Goal: Transaction & Acquisition: Purchase product/service

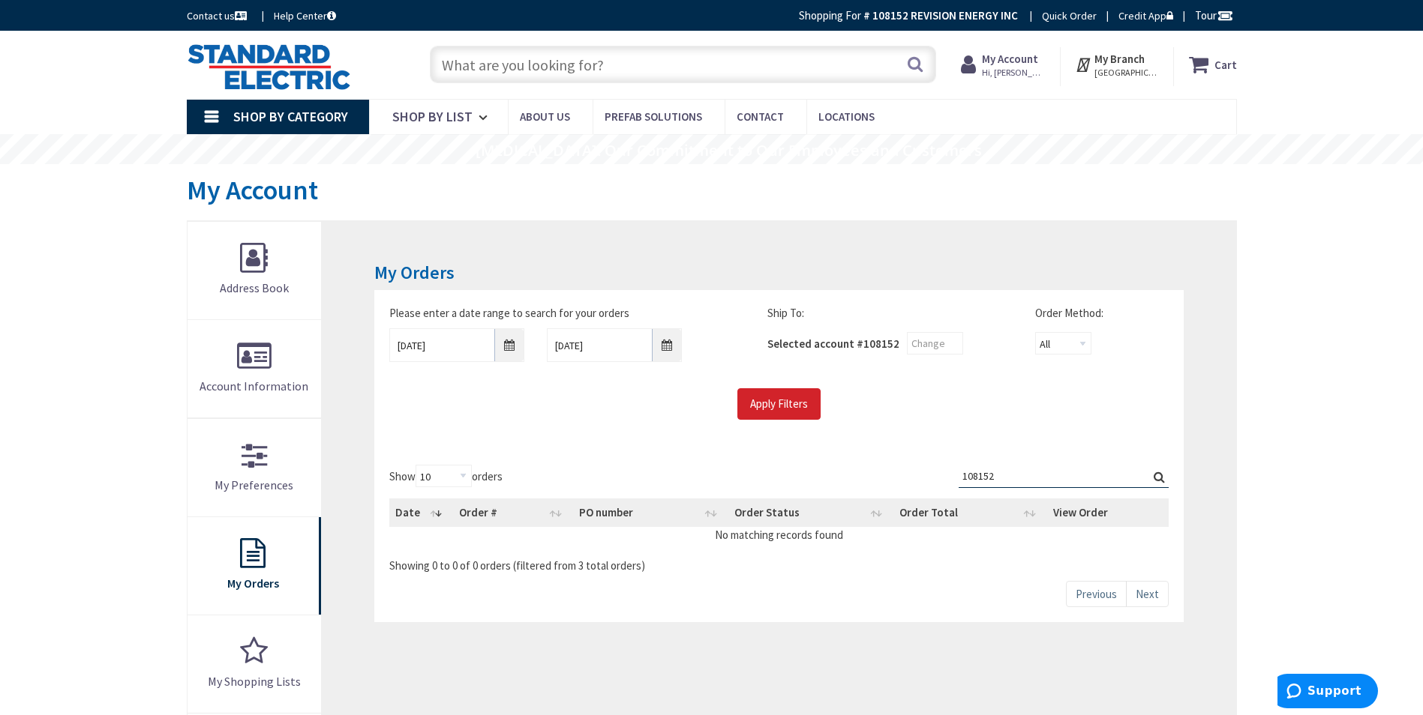
click at [770, 68] on input "text" at bounding box center [683, 64] width 506 height 37
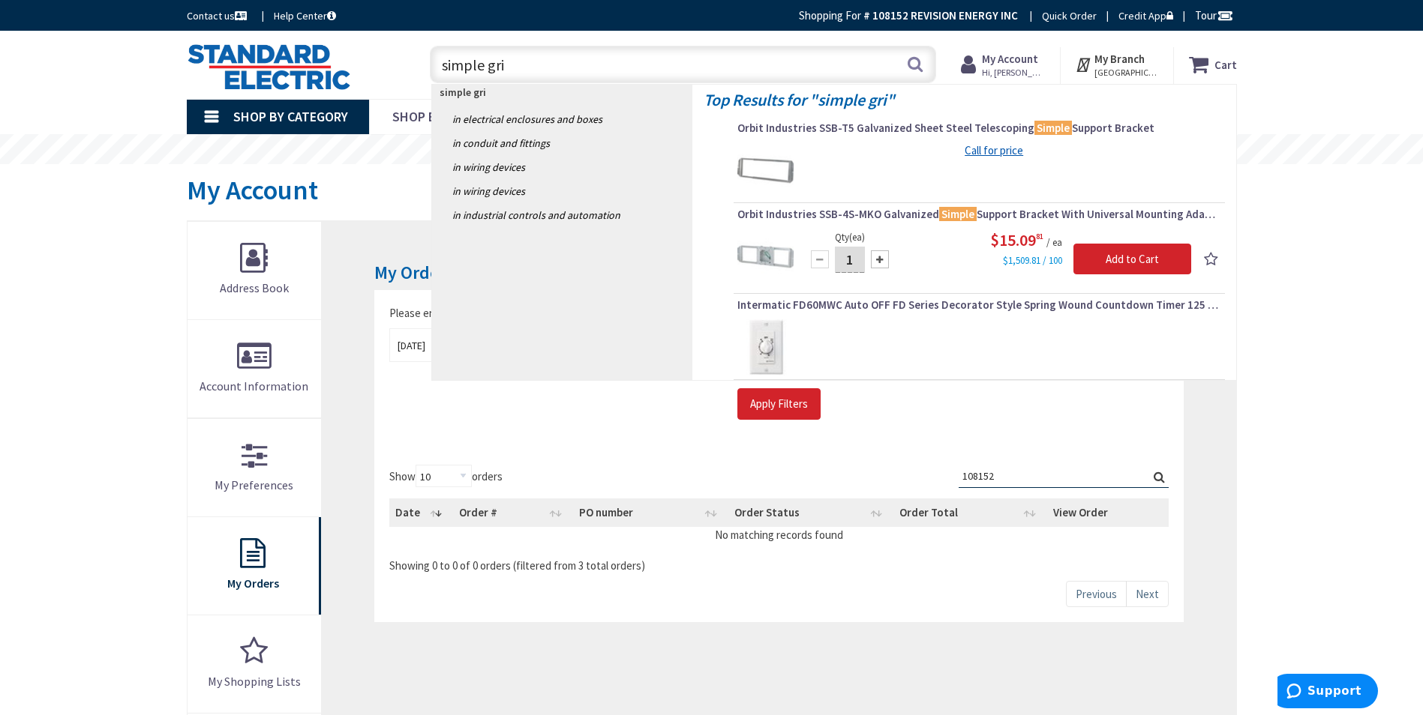
type input "simple grip"
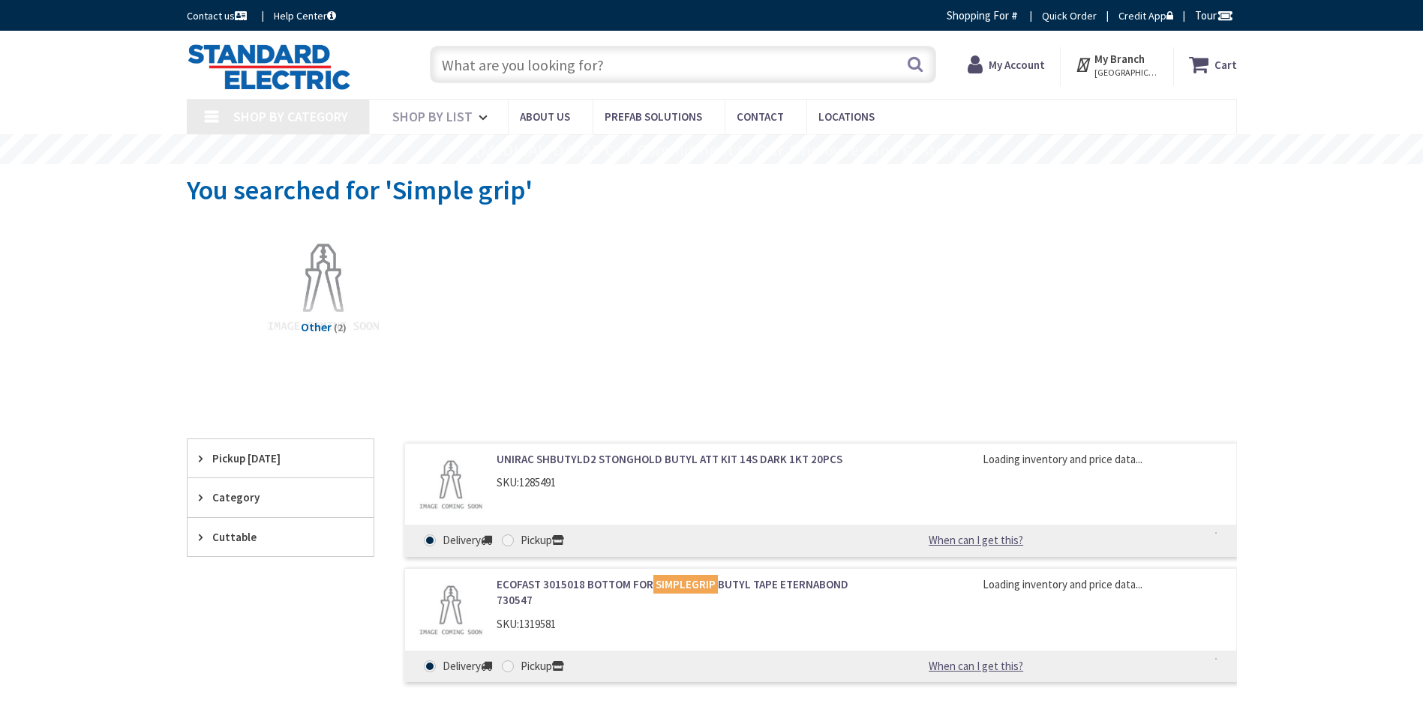
type input "[GEOGRAPHIC_DATA], [GEOGRAPHIC_DATA]"
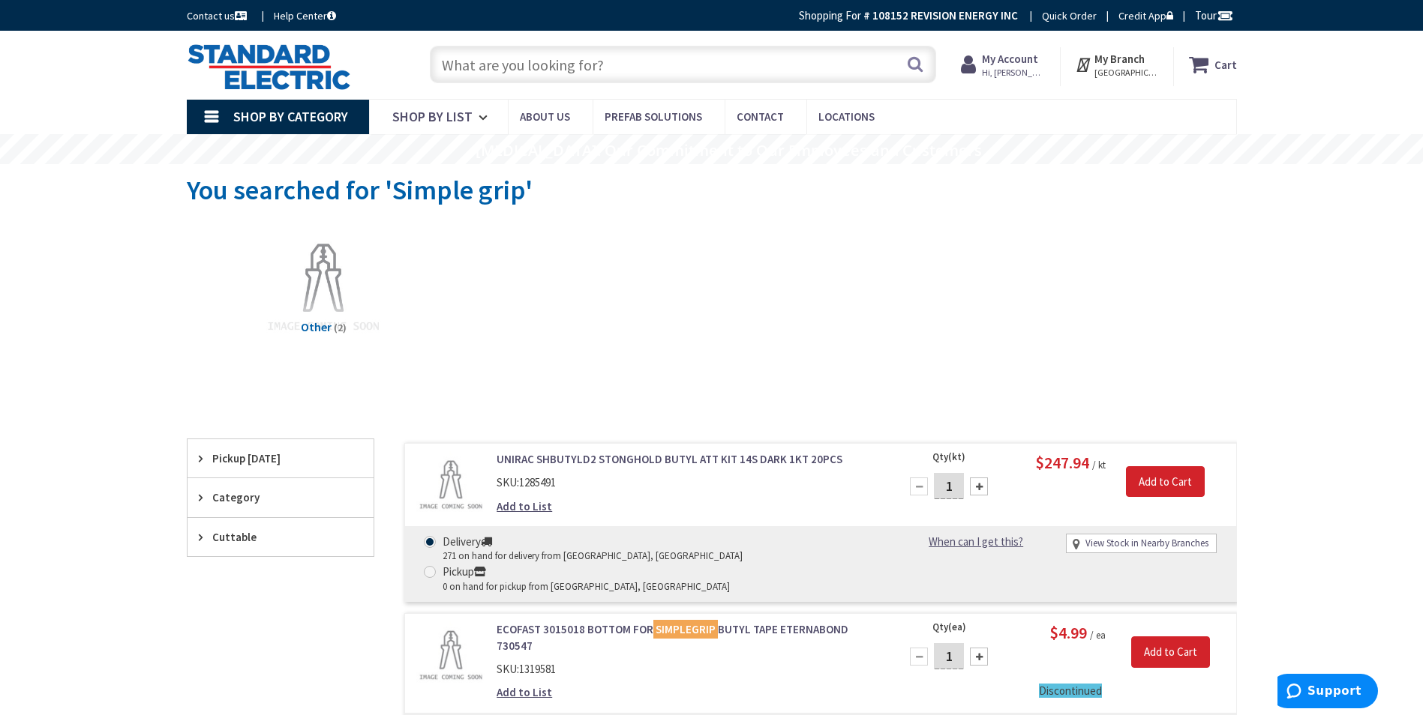
click at [654, 58] on input "text" at bounding box center [683, 64] width 506 height 37
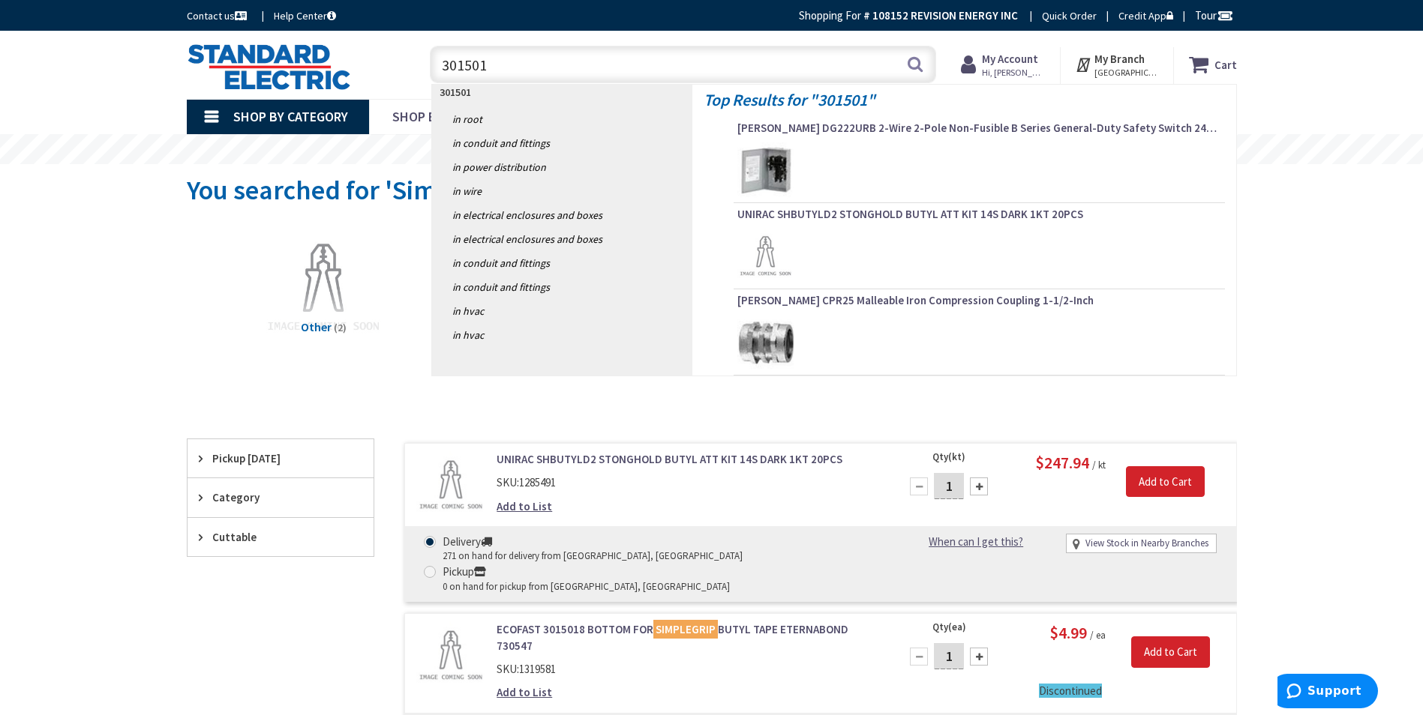
type input "3015015"
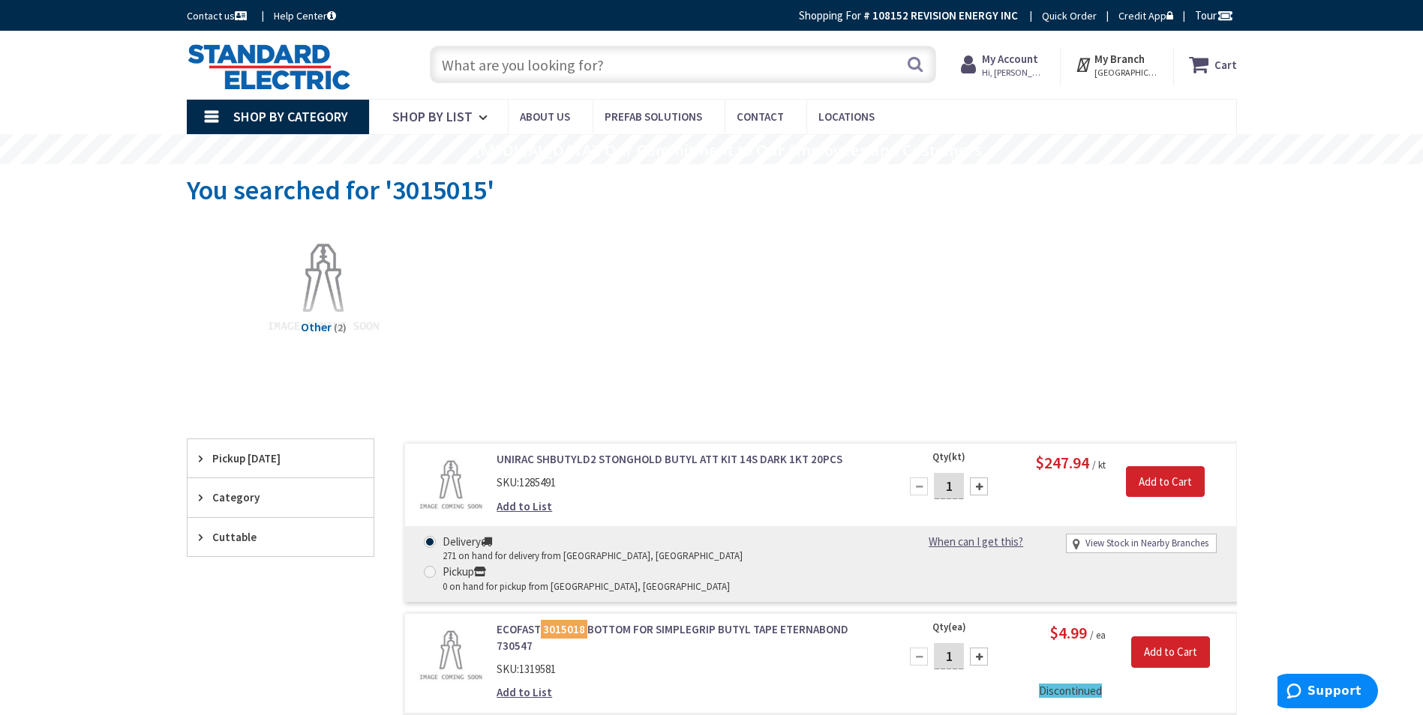
click at [517, 61] on input "text" at bounding box center [683, 64] width 506 height 37
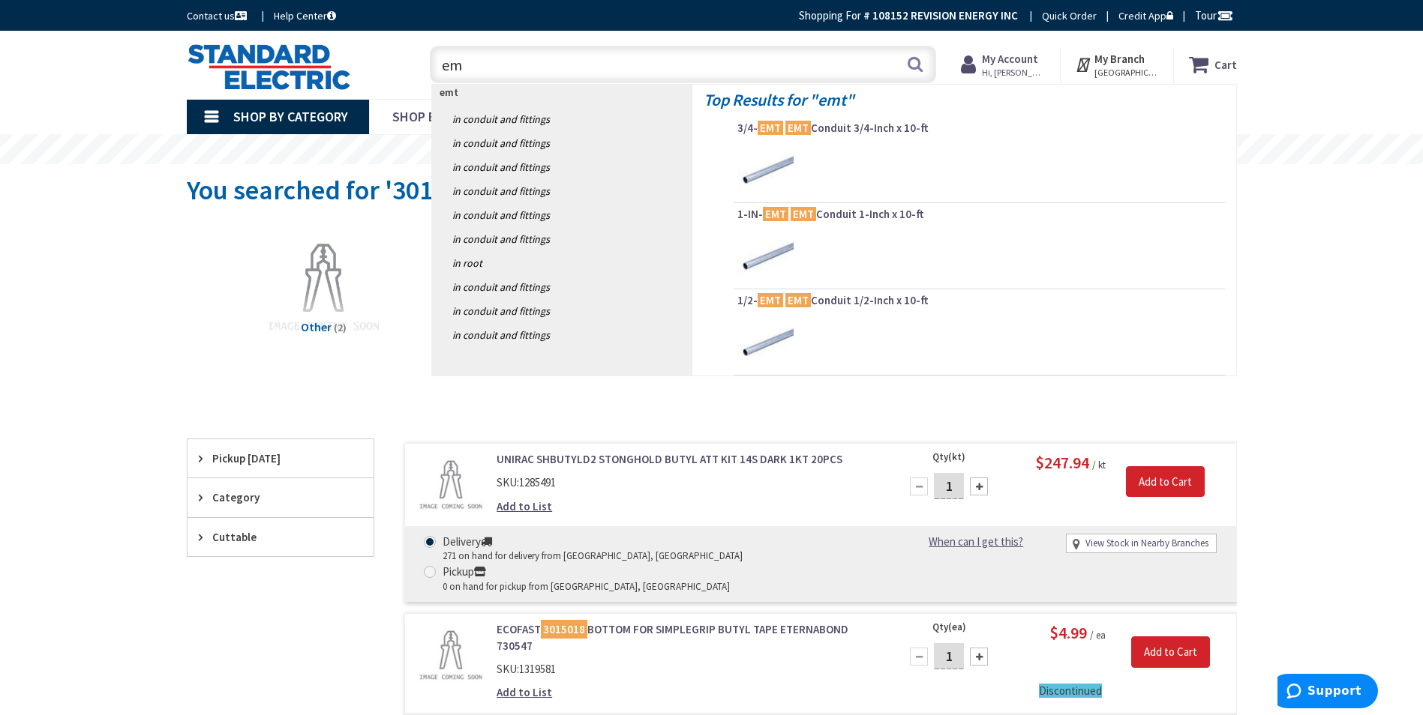
type input "e"
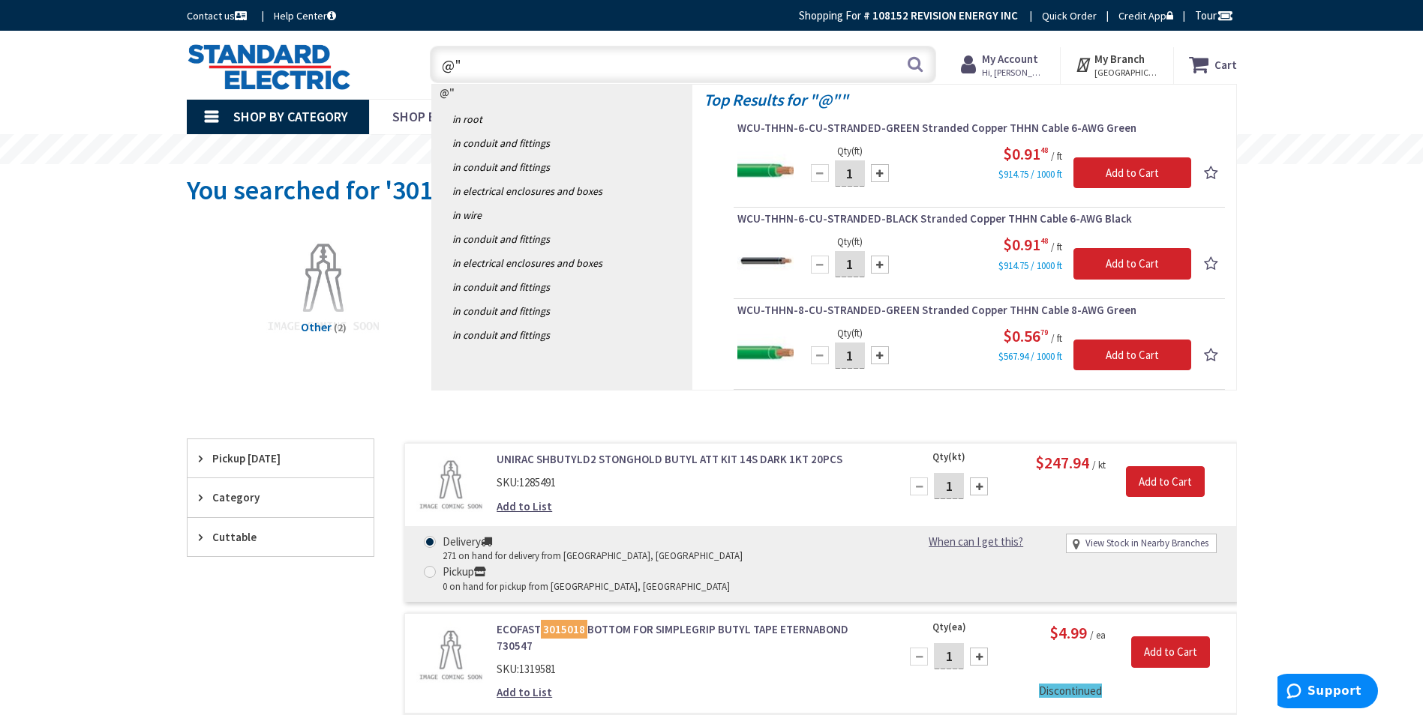
type input "@"
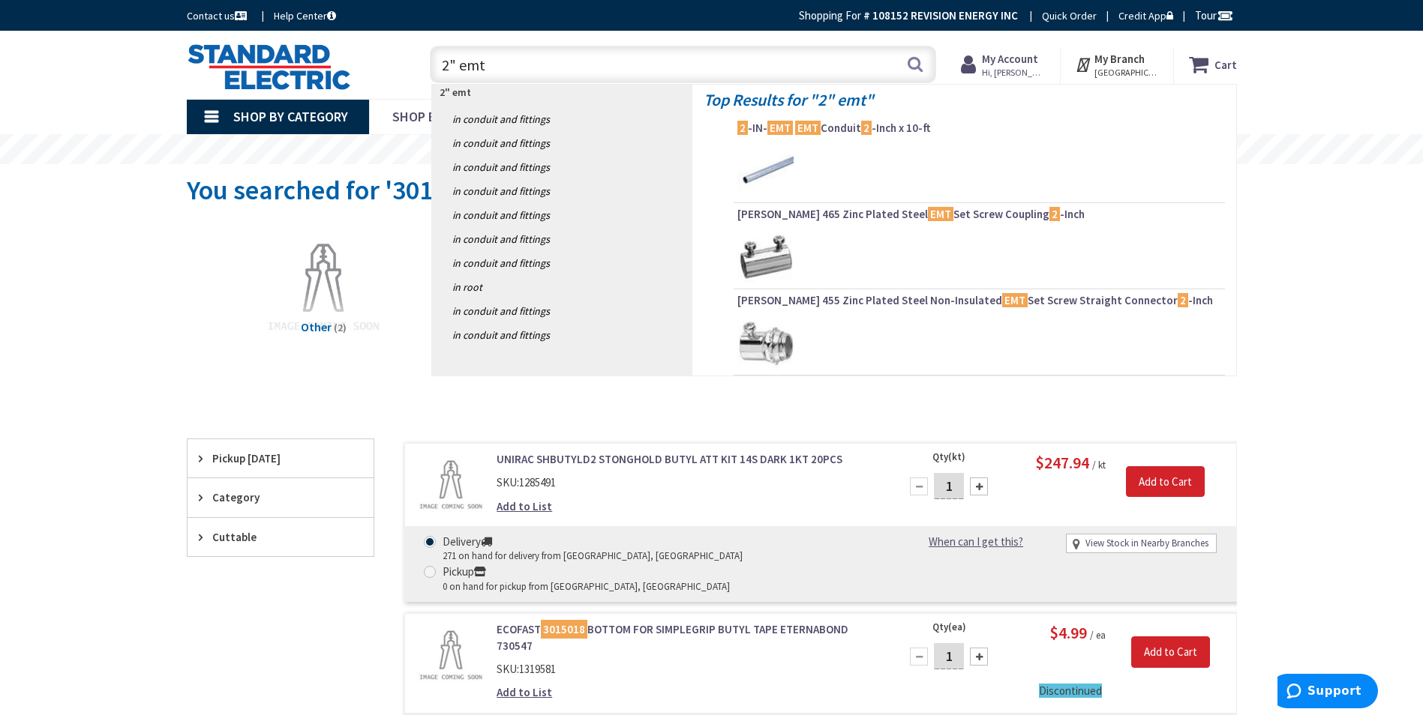
type input "2" emt t"
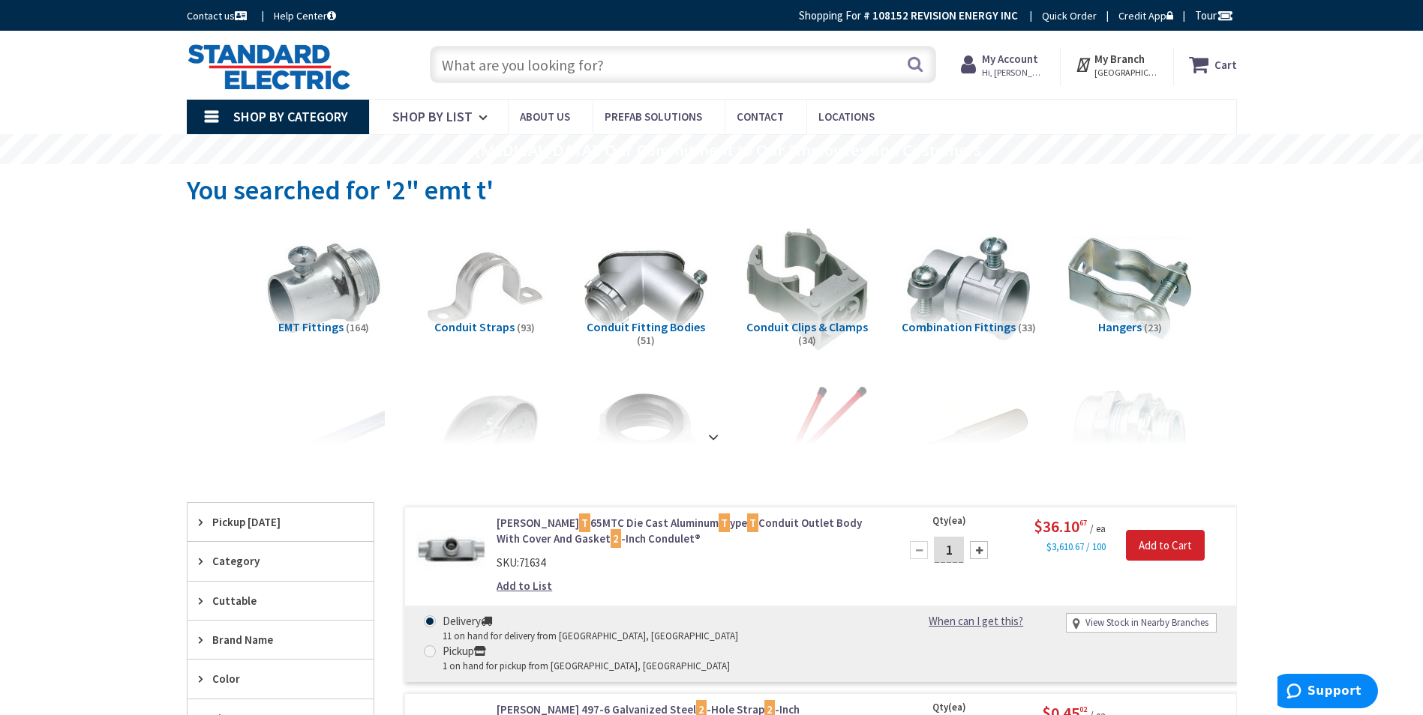
click at [511, 62] on input "text" at bounding box center [683, 64] width 506 height 37
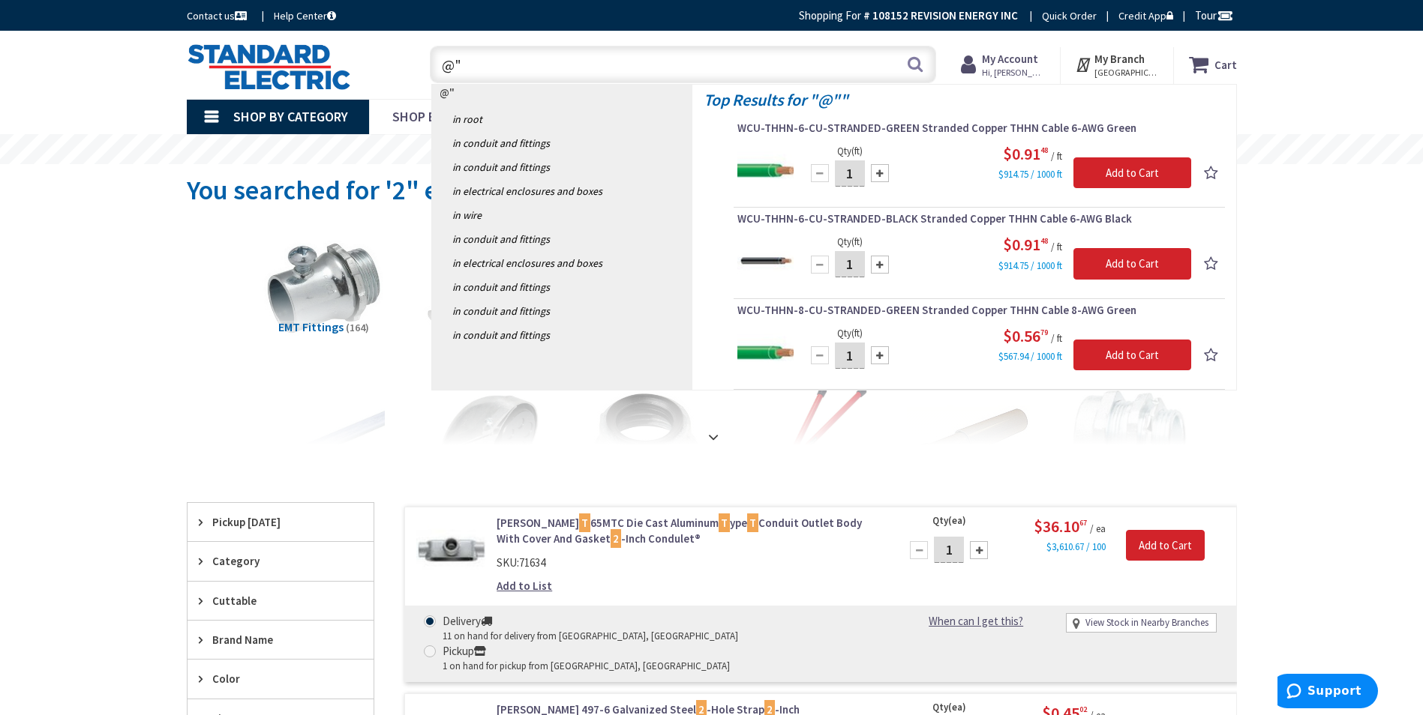
type input "@"
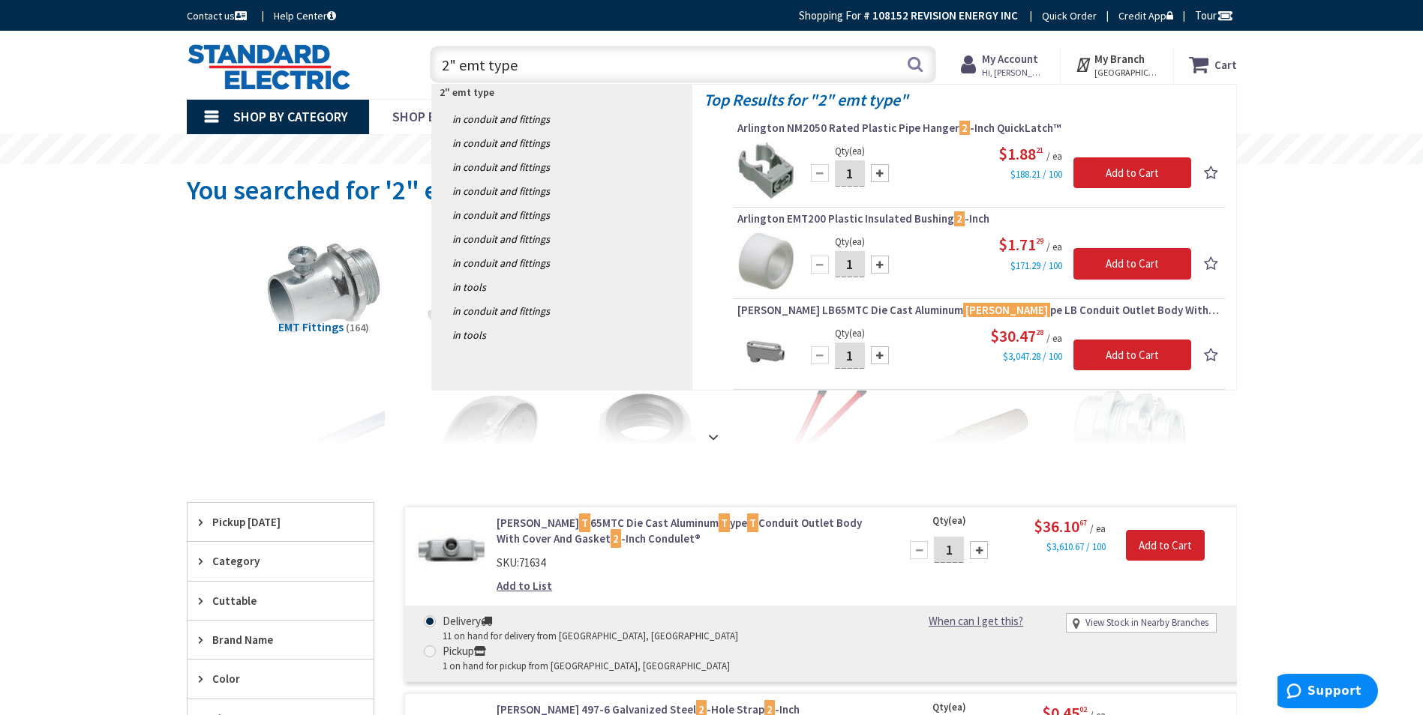
type input "2" emt type t"
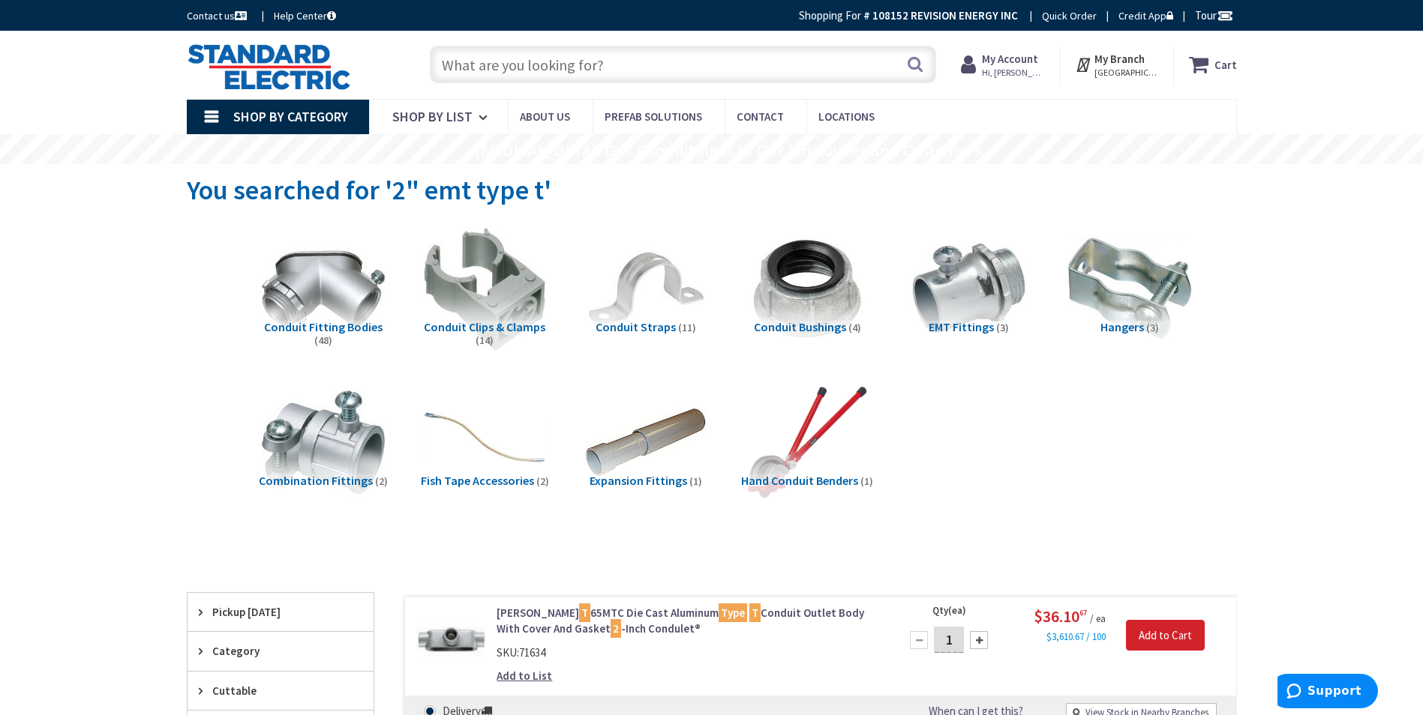
click at [676, 55] on input "text" at bounding box center [683, 64] width 506 height 37
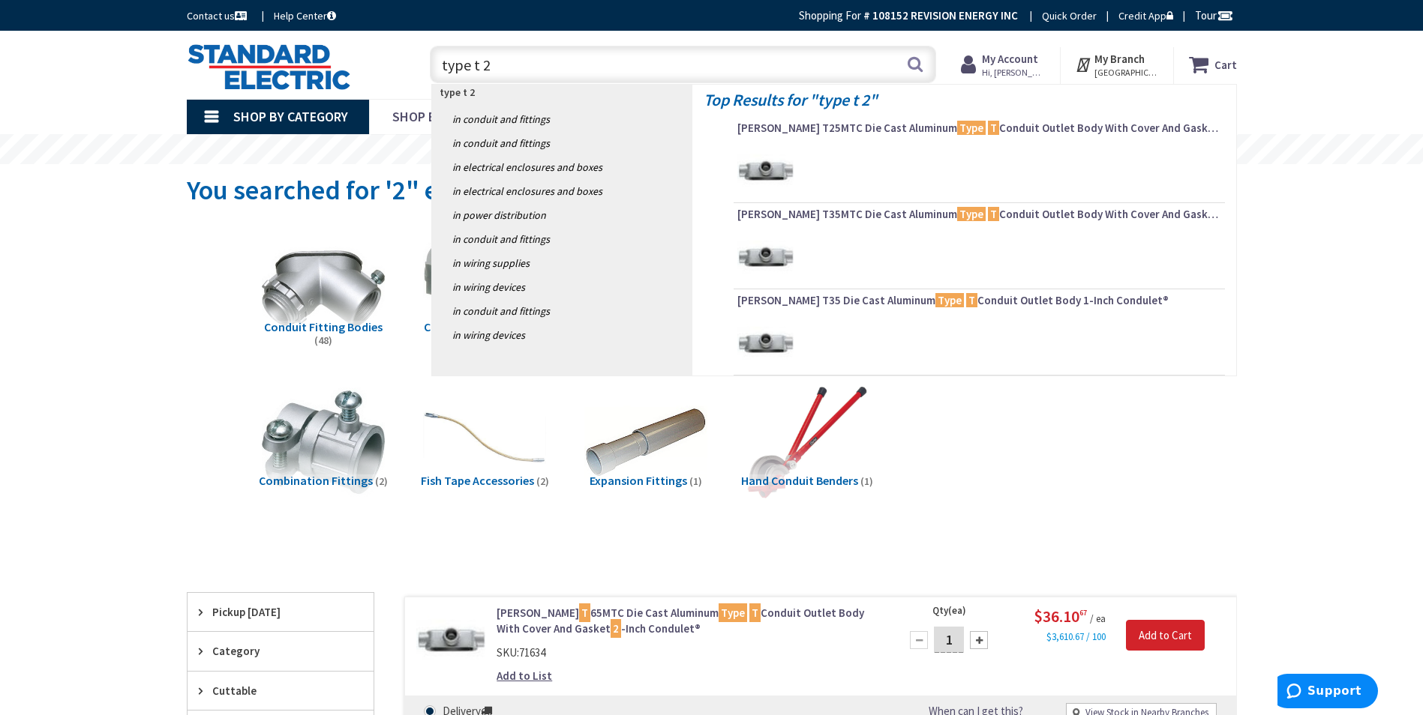
type input "type t 2""
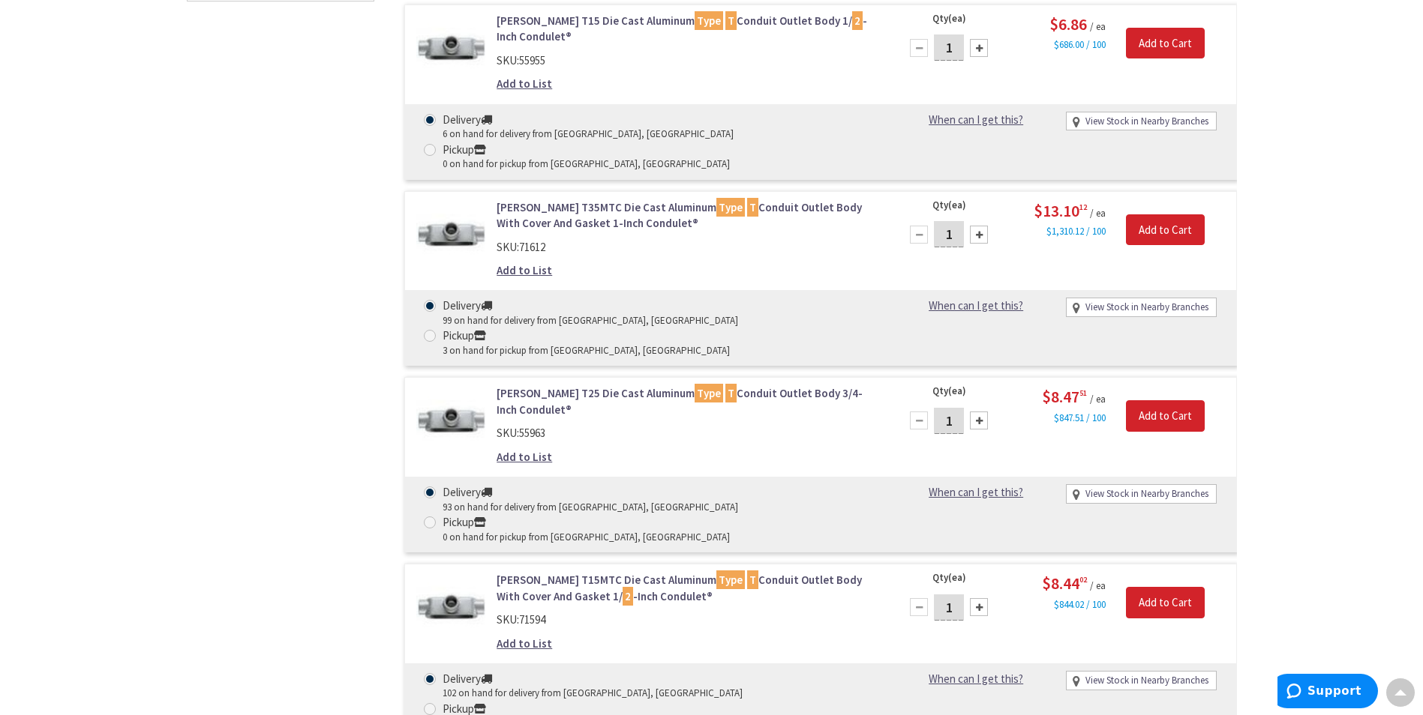
scroll to position [1275, 0]
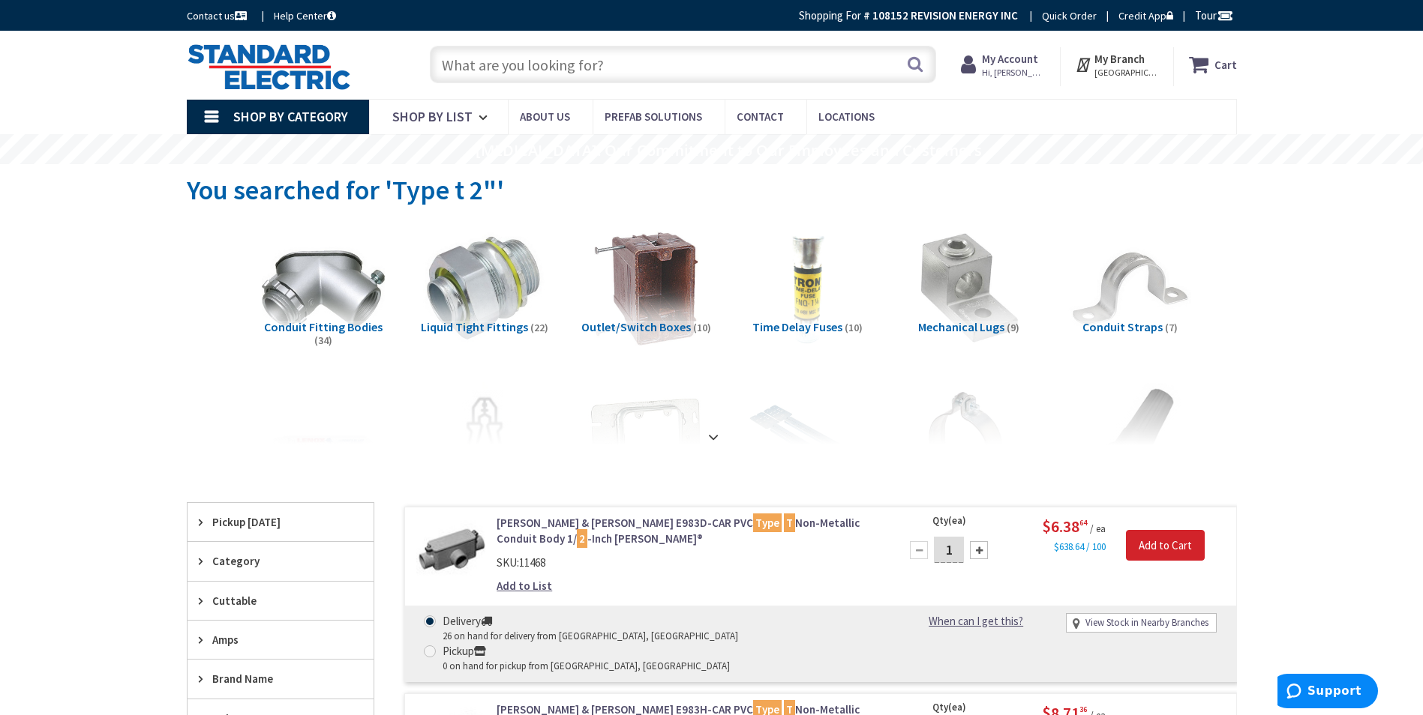
click at [535, 61] on input "text" at bounding box center [683, 64] width 506 height 37
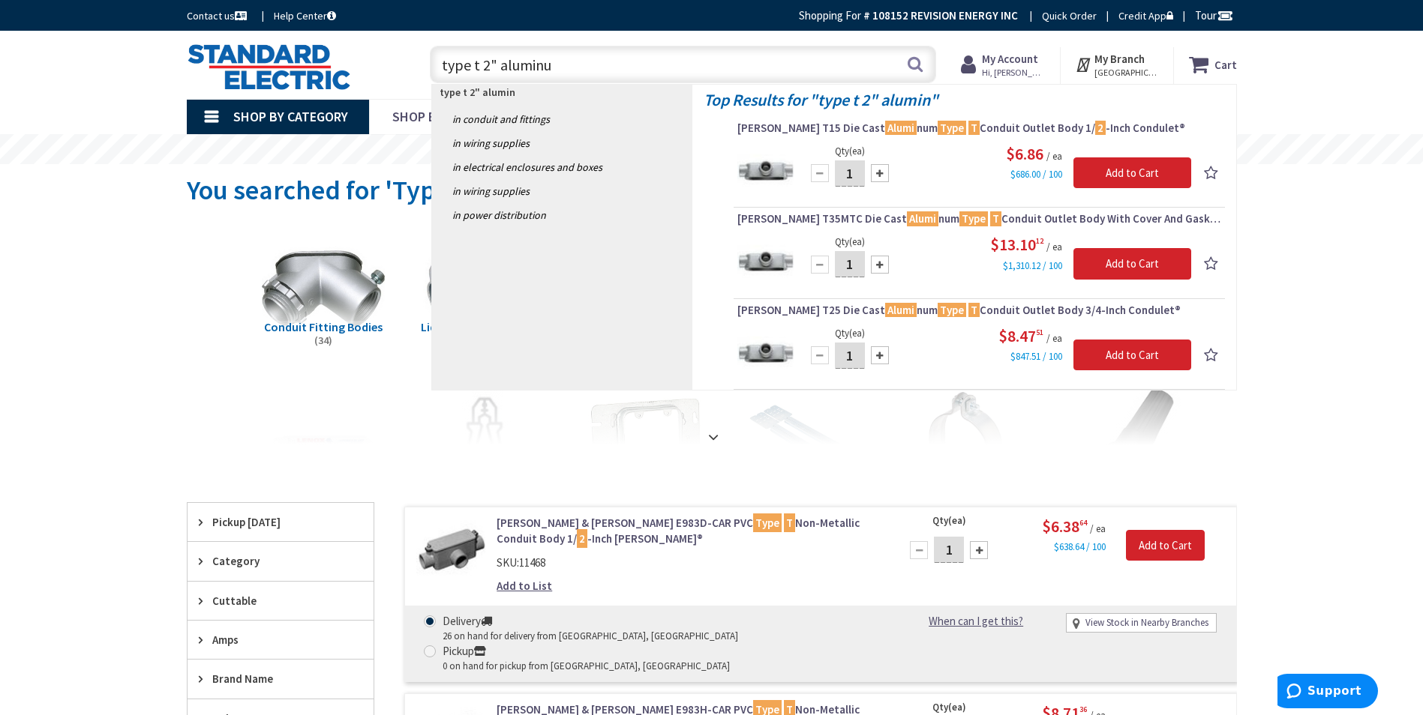
type input "type t 2" aluminum"
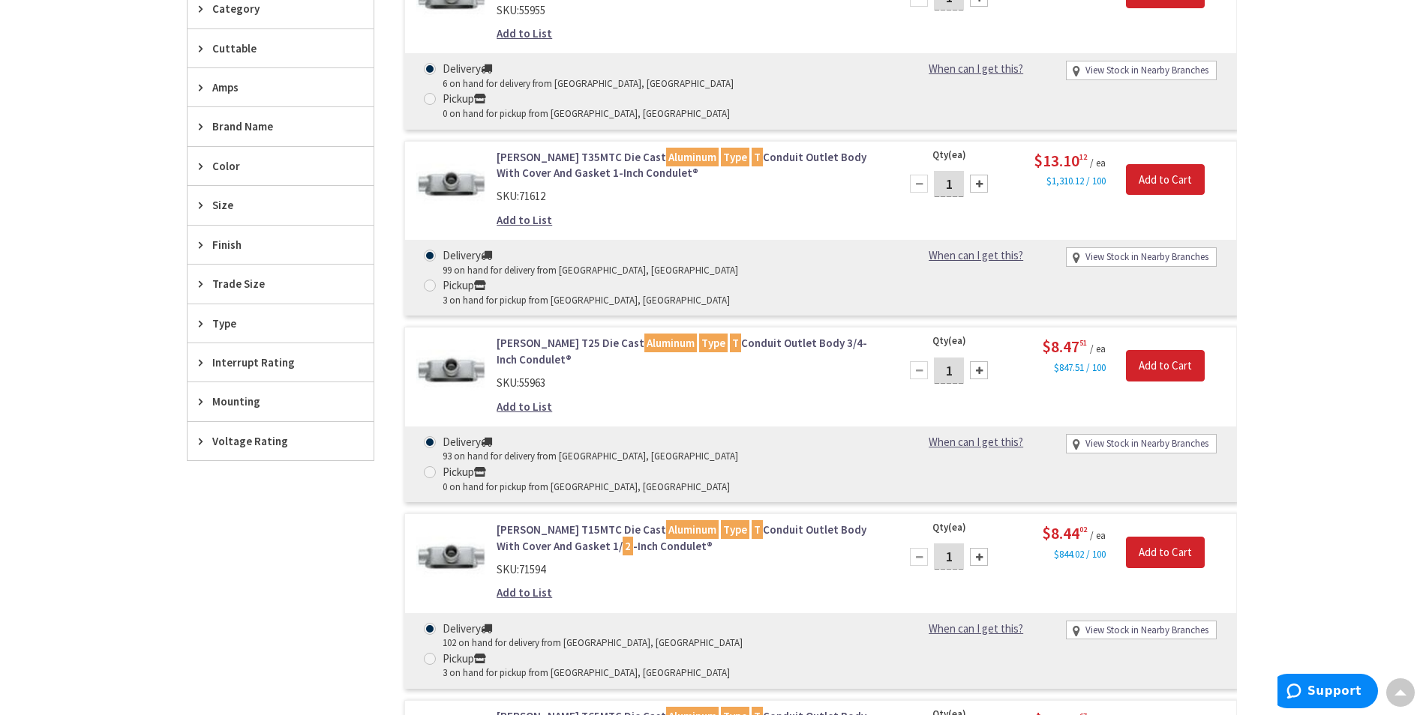
scroll to position [525, 0]
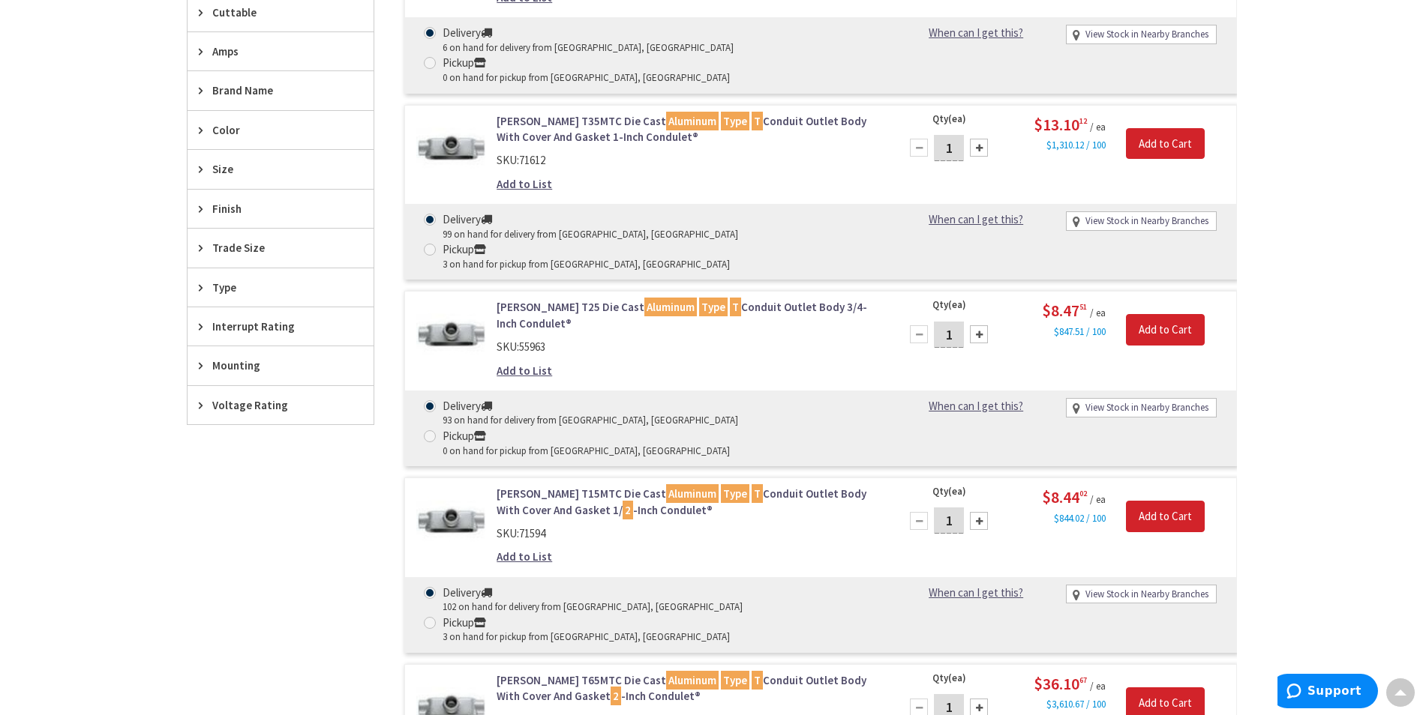
click at [463, 673] on img at bounding box center [451, 708] width 70 height 70
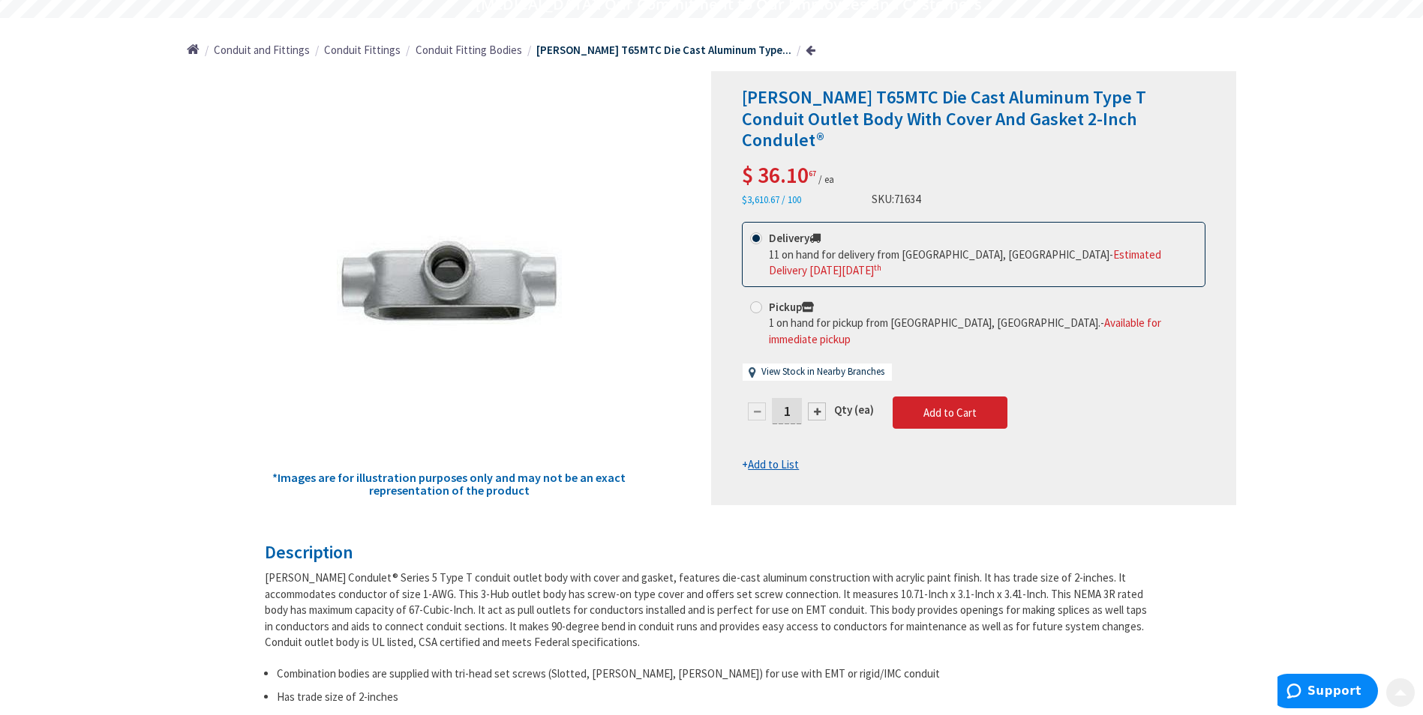
scroll to position [150, 0]
